Goal: Task Accomplishment & Management: Complete application form

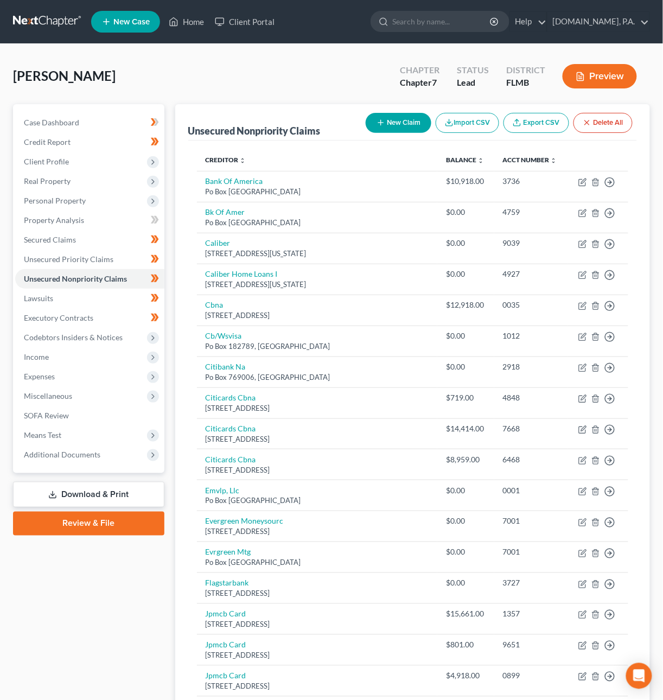
click at [36, 15] on link at bounding box center [47, 22] width 69 height 20
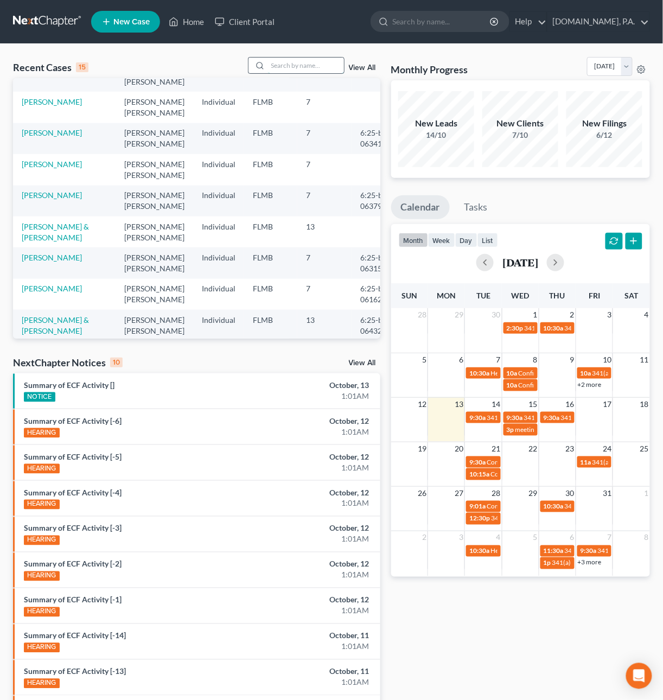
click at [297, 62] on input "search" at bounding box center [306, 66] width 76 height 16
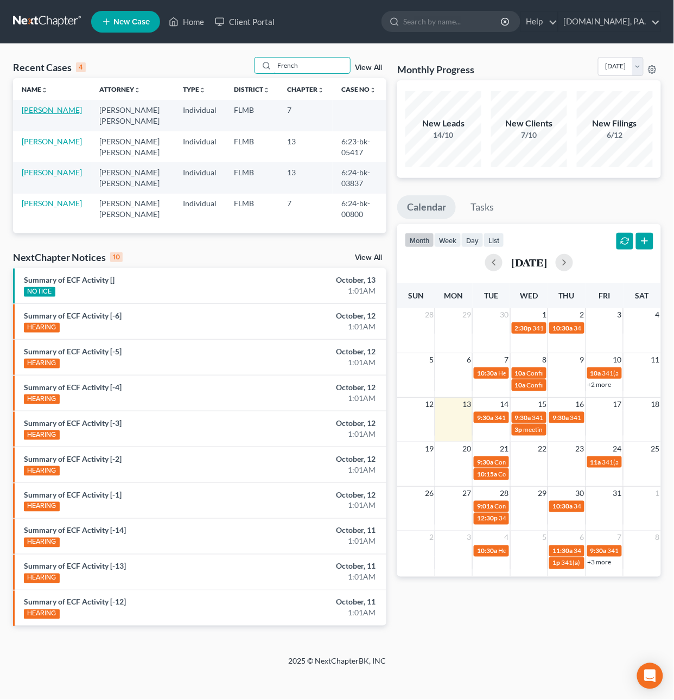
type input "French"
click at [34, 115] on link "French, Jeffrey" at bounding box center [52, 109] width 60 height 9
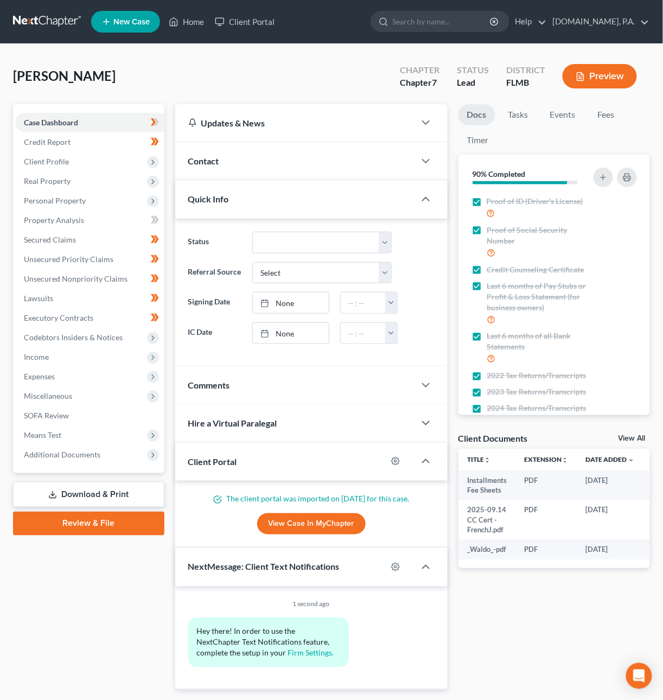
click at [85, 519] on link "Review & File" at bounding box center [88, 524] width 151 height 24
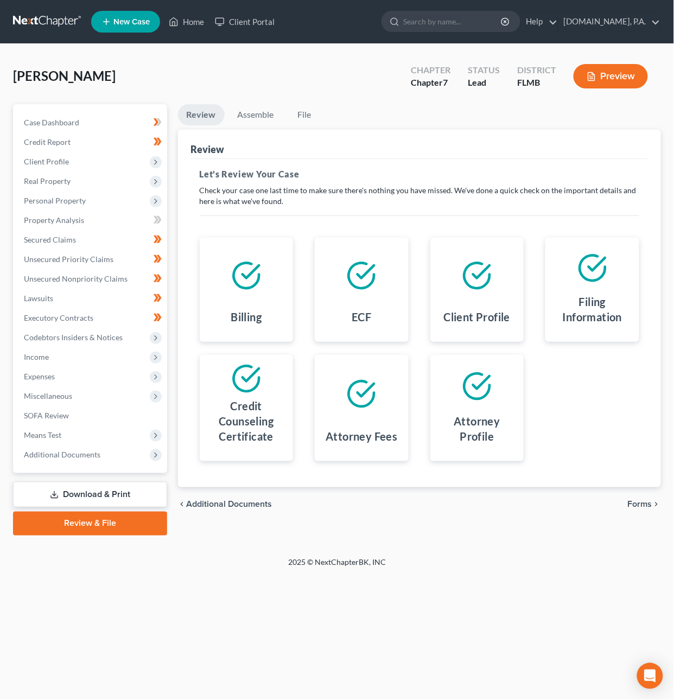
click at [641, 501] on span "Forms" at bounding box center [640, 505] width 24 height 9
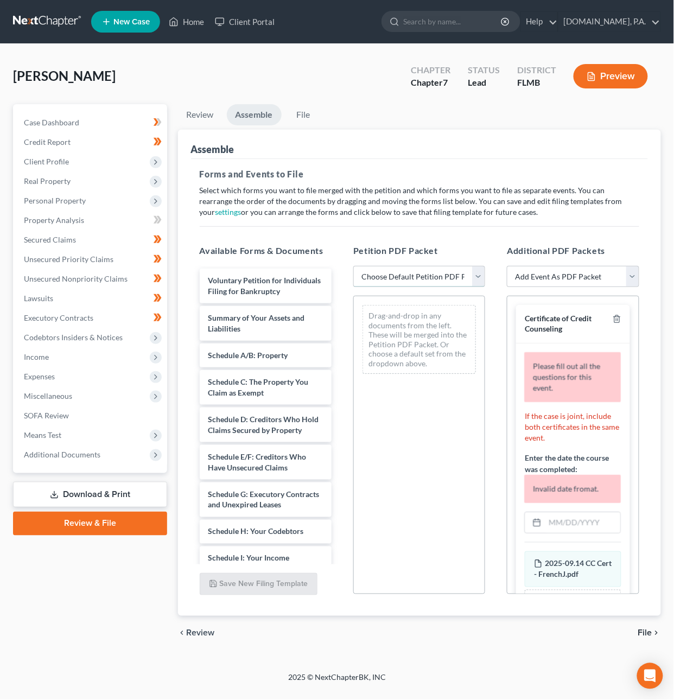
click at [478, 275] on select "Choose Default Petition PDF Packet Complete Bankruptcy Petition (all forms and …" at bounding box center [419, 277] width 132 height 22
select select "1"
click at [353, 266] on select "Choose Default Petition PDF Packet Complete Bankruptcy Petition (all forms and …" at bounding box center [419, 277] width 132 height 22
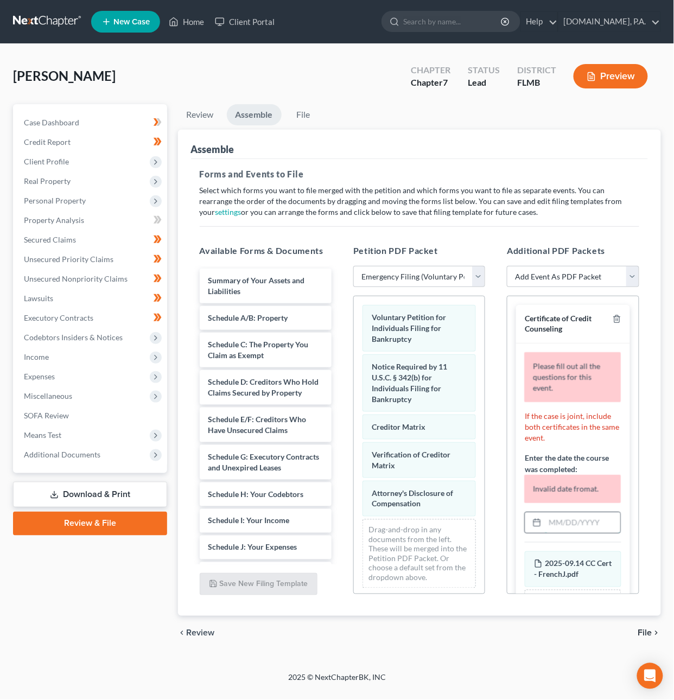
click at [577, 527] on input "text" at bounding box center [583, 523] width 75 height 21
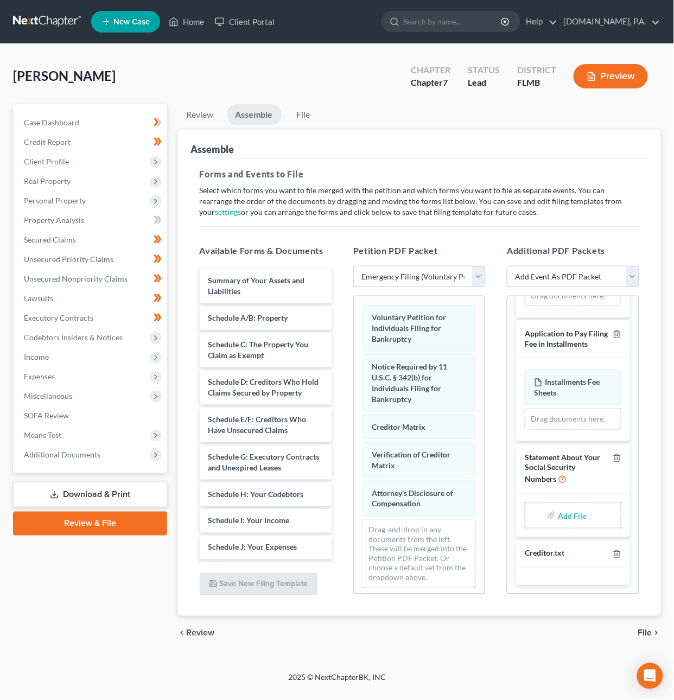
scroll to position [241, 0]
type input "09/14/2025"
click at [563, 515] on input "file" at bounding box center [571, 516] width 26 height 20
type input "C:\fakepath\Form 121 - FrenchJ.pdf"
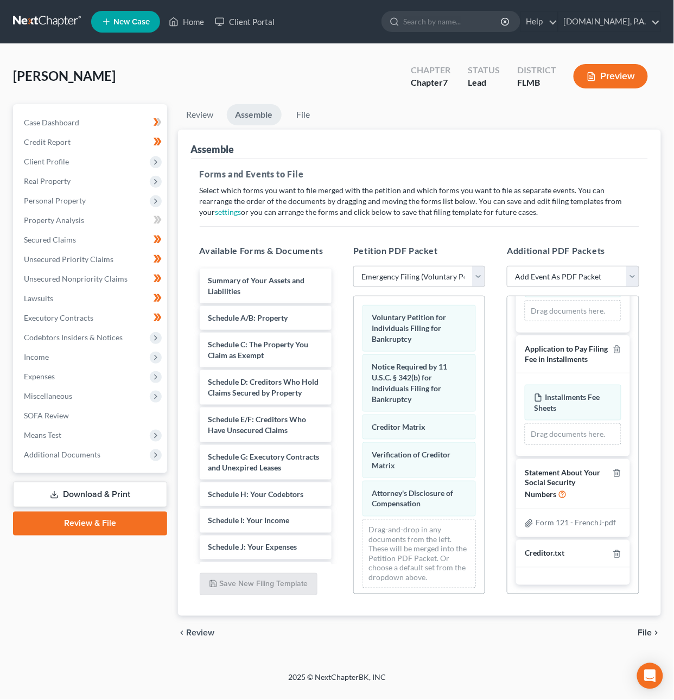
click at [650, 633] on span "File" at bounding box center [646, 633] width 14 height 9
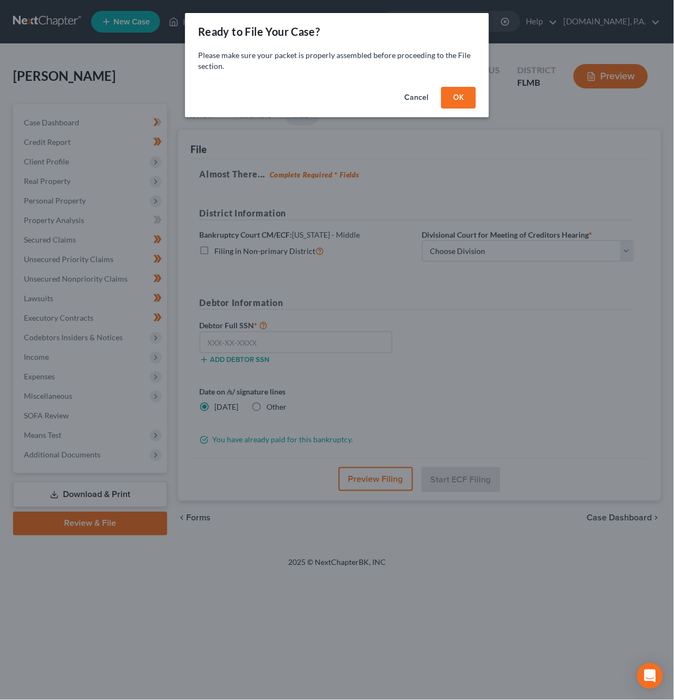
click at [462, 94] on button "OK" at bounding box center [458, 98] width 35 height 22
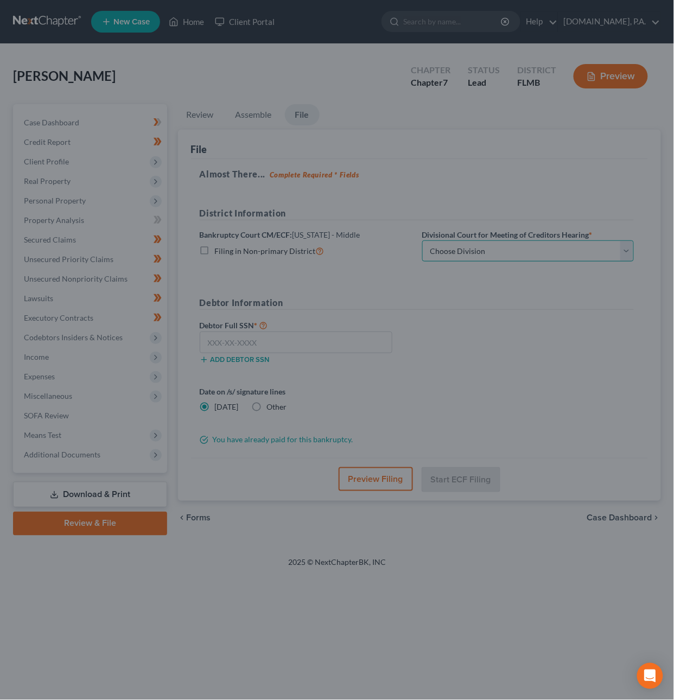
click at [471, 255] on select "Choose Division Fort Myers Jacksonville Orlando Tampa" at bounding box center [528, 252] width 212 height 22
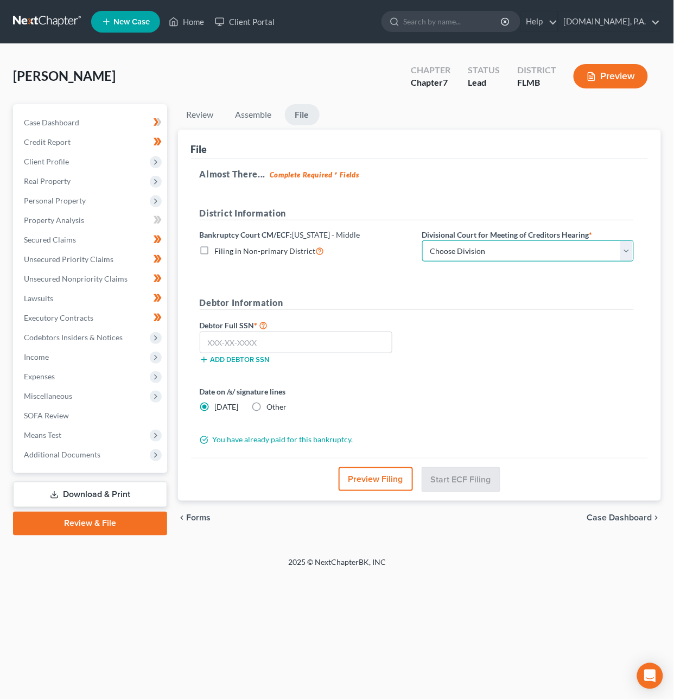
select select "2"
click at [422, 241] on select "Choose Division Fort Myers Jacksonville Orlando Tampa" at bounding box center [528, 252] width 212 height 22
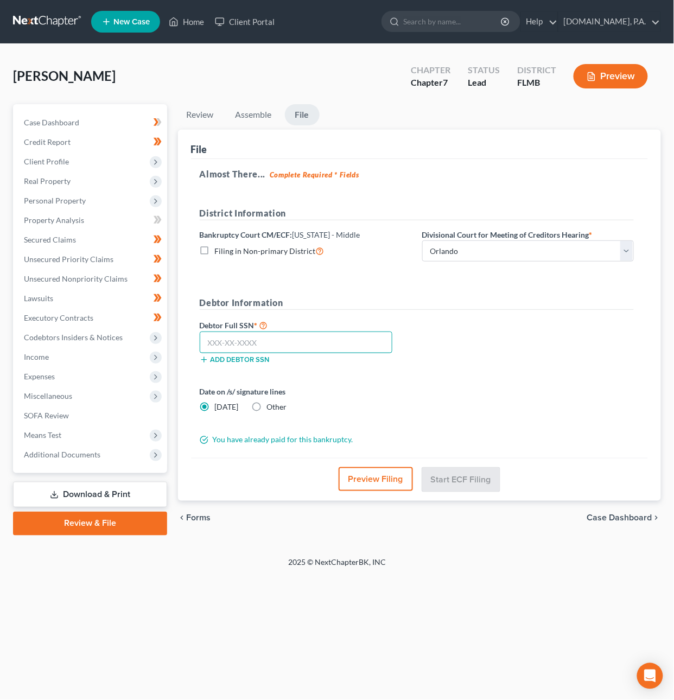
click at [342, 336] on input "text" at bounding box center [296, 343] width 193 height 22
type input "591-38-1287"
click at [488, 477] on button "Start ECF Filing" at bounding box center [461, 479] width 78 height 24
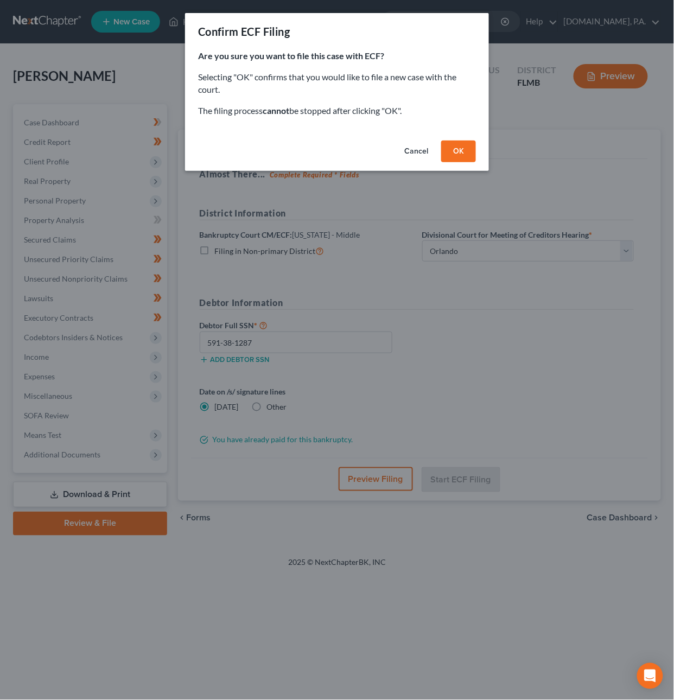
click at [470, 156] on button "OK" at bounding box center [458, 152] width 35 height 22
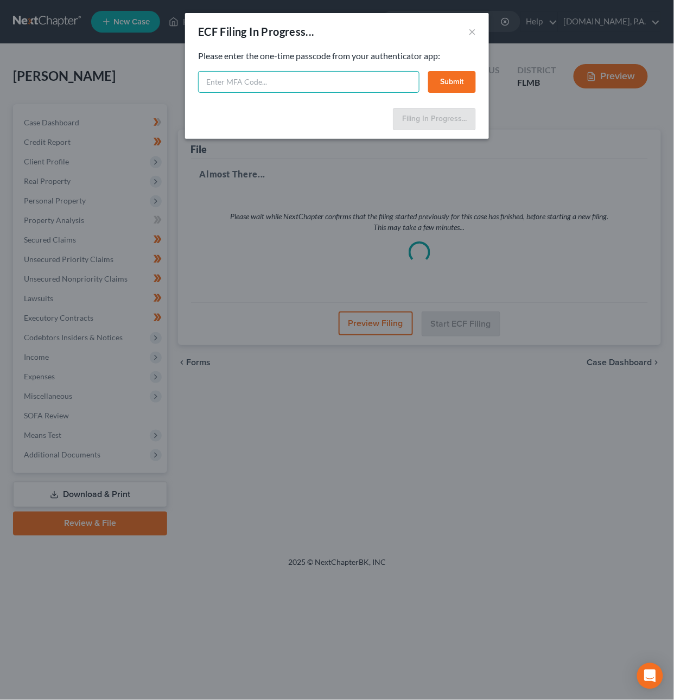
click at [254, 84] on input "text" at bounding box center [309, 82] width 222 height 22
type input "996355"
click at [454, 79] on button "Submit" at bounding box center [452, 82] width 48 height 22
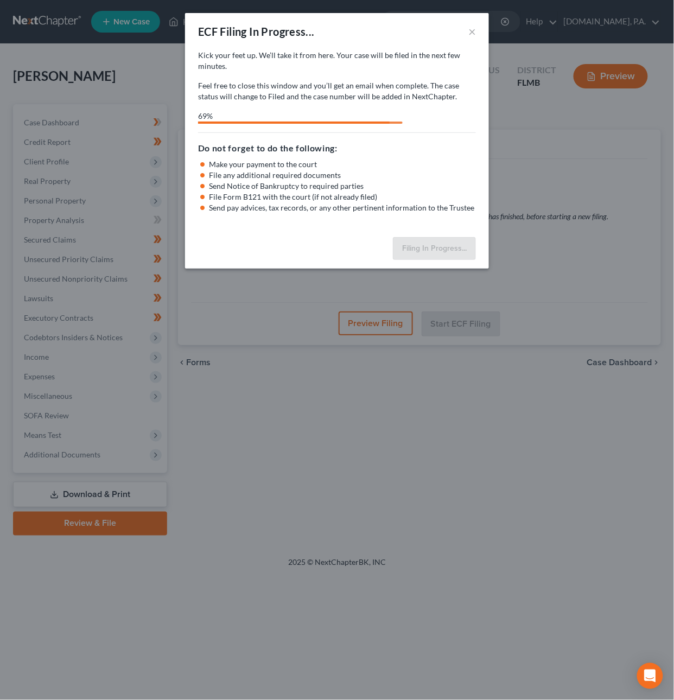
select select "2"
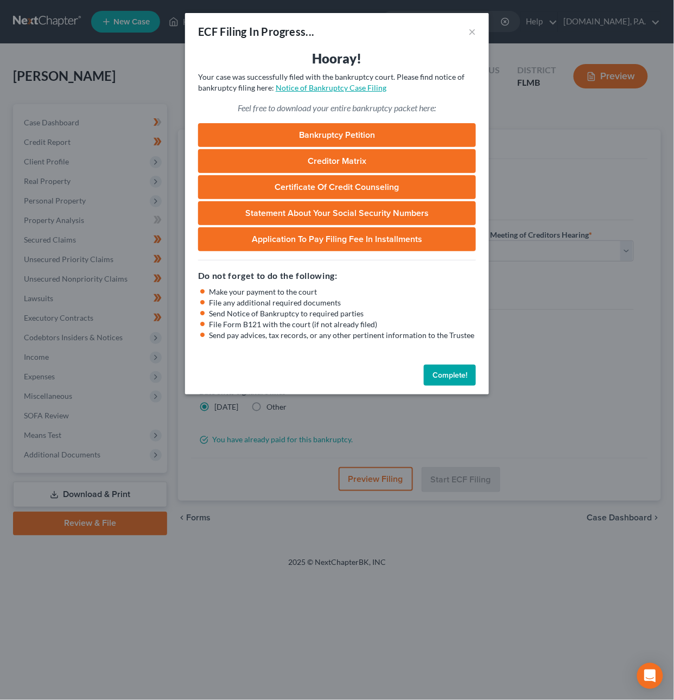
click at [350, 93] on div "Hooray! Your case was successfully filed with the bankruptcy court. Please find…" at bounding box center [337, 205] width 304 height 311
click at [345, 89] on link "Notice of Bankruptcy Case Filing" at bounding box center [331, 87] width 111 height 9
click at [443, 377] on button "Complete!" at bounding box center [450, 376] width 52 height 22
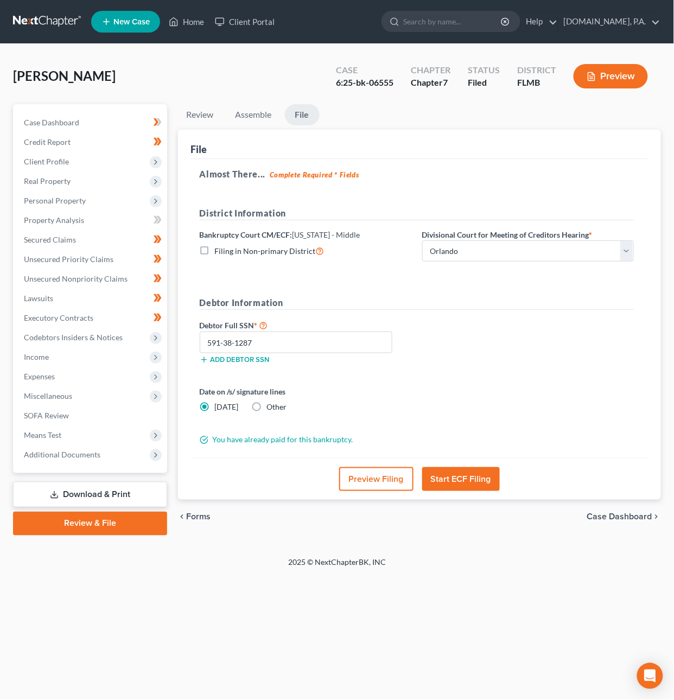
click at [30, 20] on link at bounding box center [47, 22] width 69 height 20
